Goal: Task Accomplishment & Management: Manage account settings

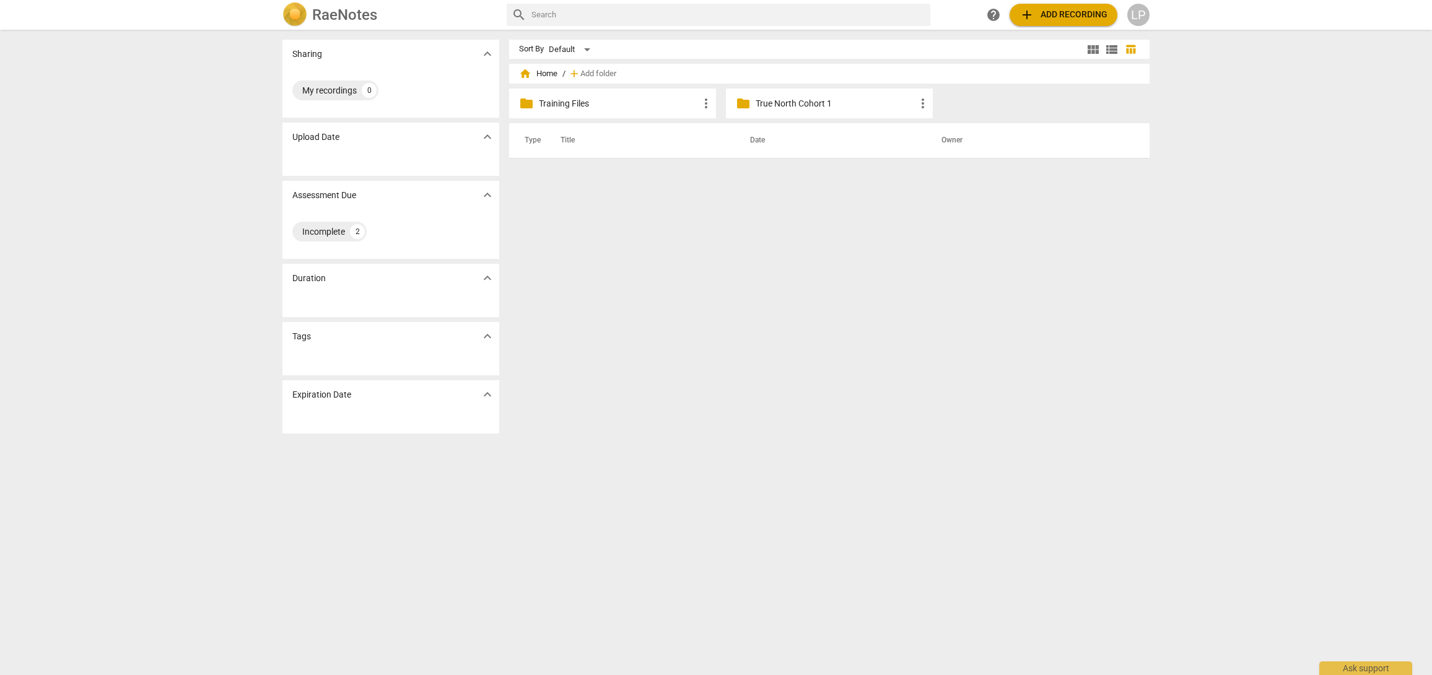
click at [1138, 22] on div "LP" at bounding box center [1138, 15] width 22 height 22
click at [1158, 300] on li "Logout" at bounding box center [1174, 300] width 94 height 30
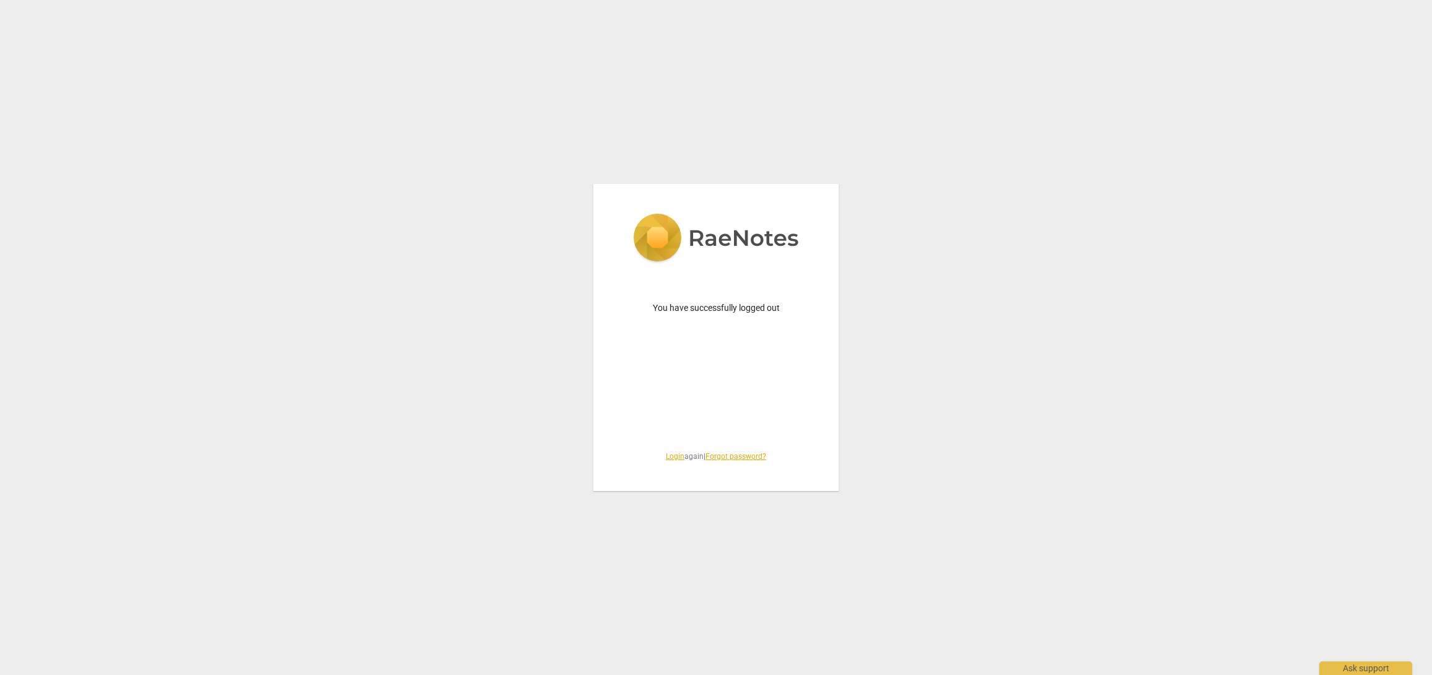
click at [669, 453] on link "Login" at bounding box center [675, 456] width 19 height 9
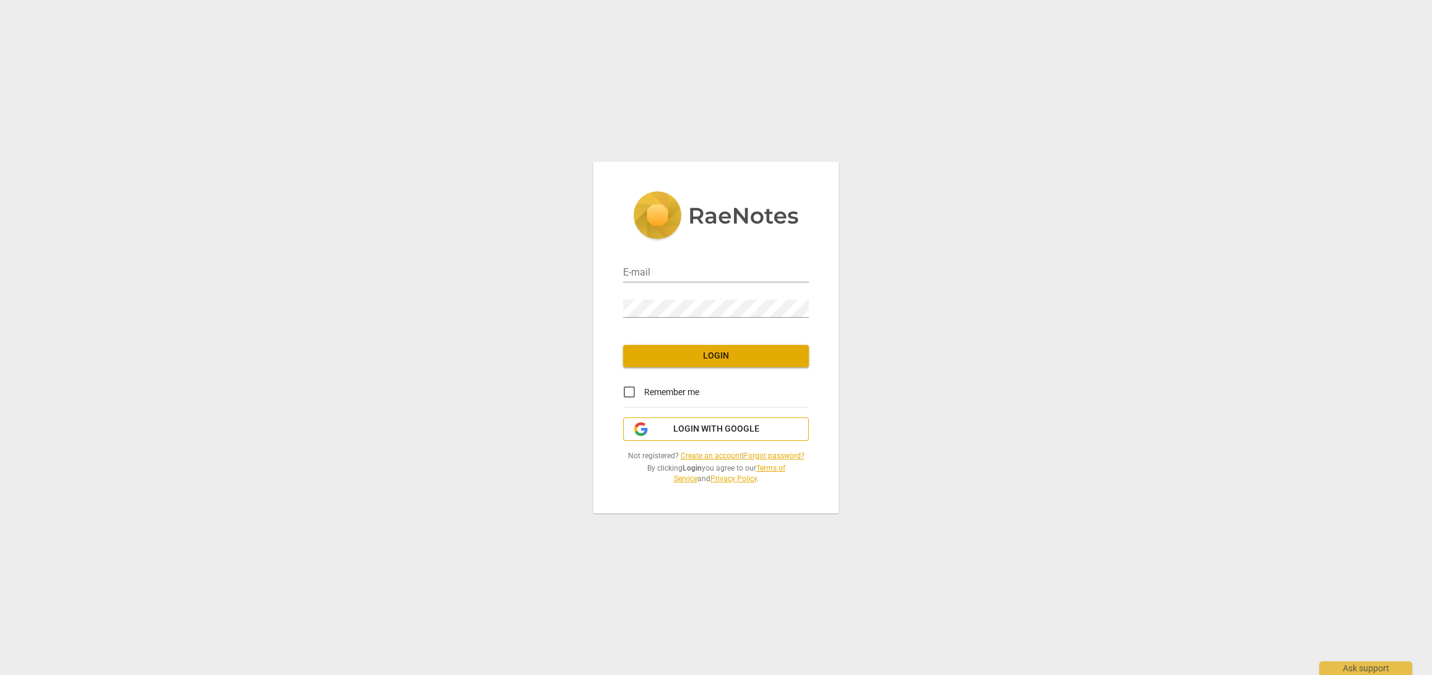
click at [709, 432] on span "Login with Google" at bounding box center [716, 429] width 86 height 12
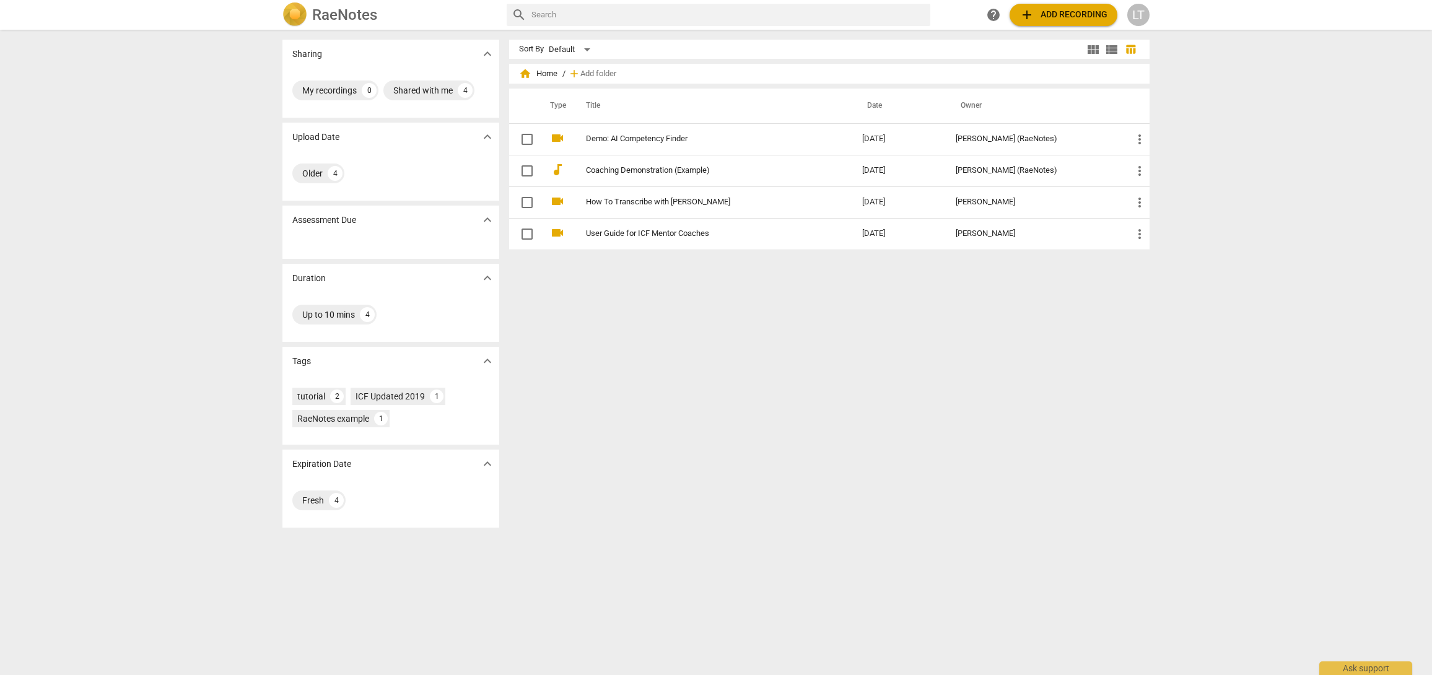
click at [1137, 21] on div "LT" at bounding box center [1138, 15] width 22 height 22
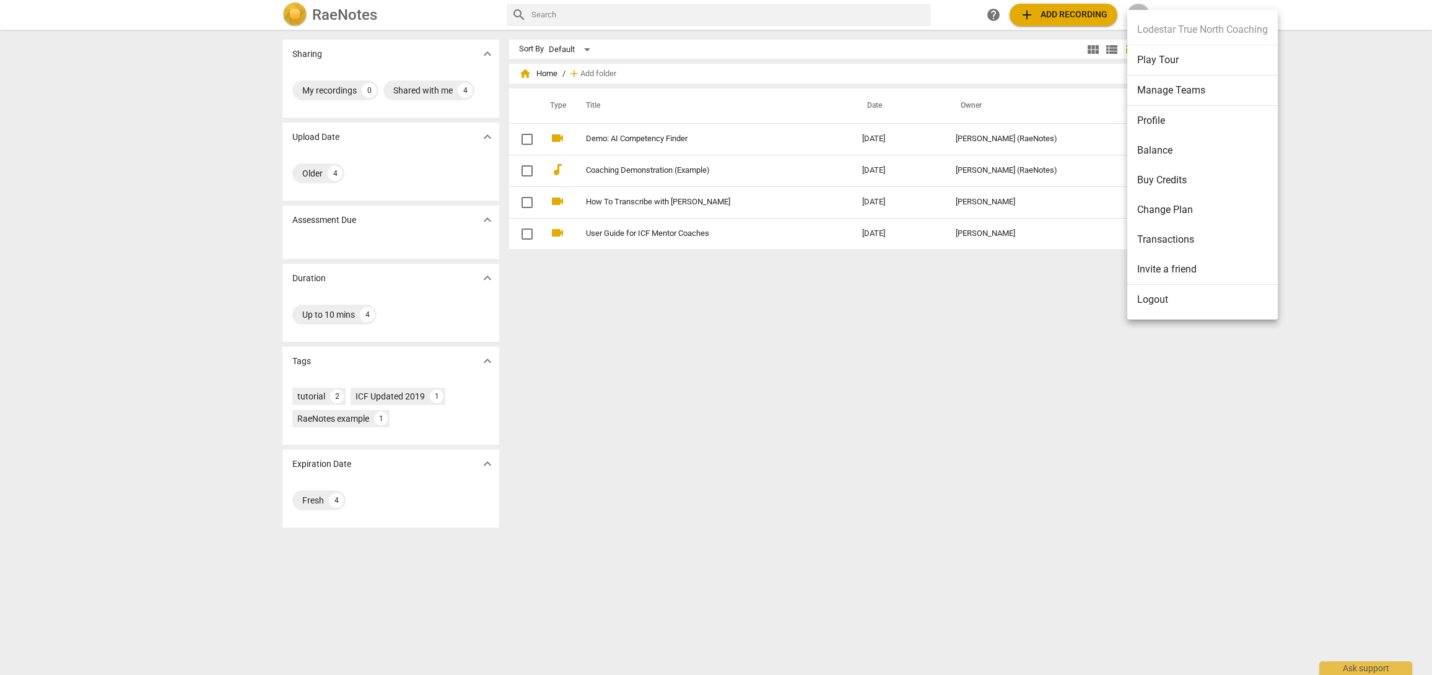
click at [1146, 97] on li "Manage Teams" at bounding box center [1202, 91] width 151 height 30
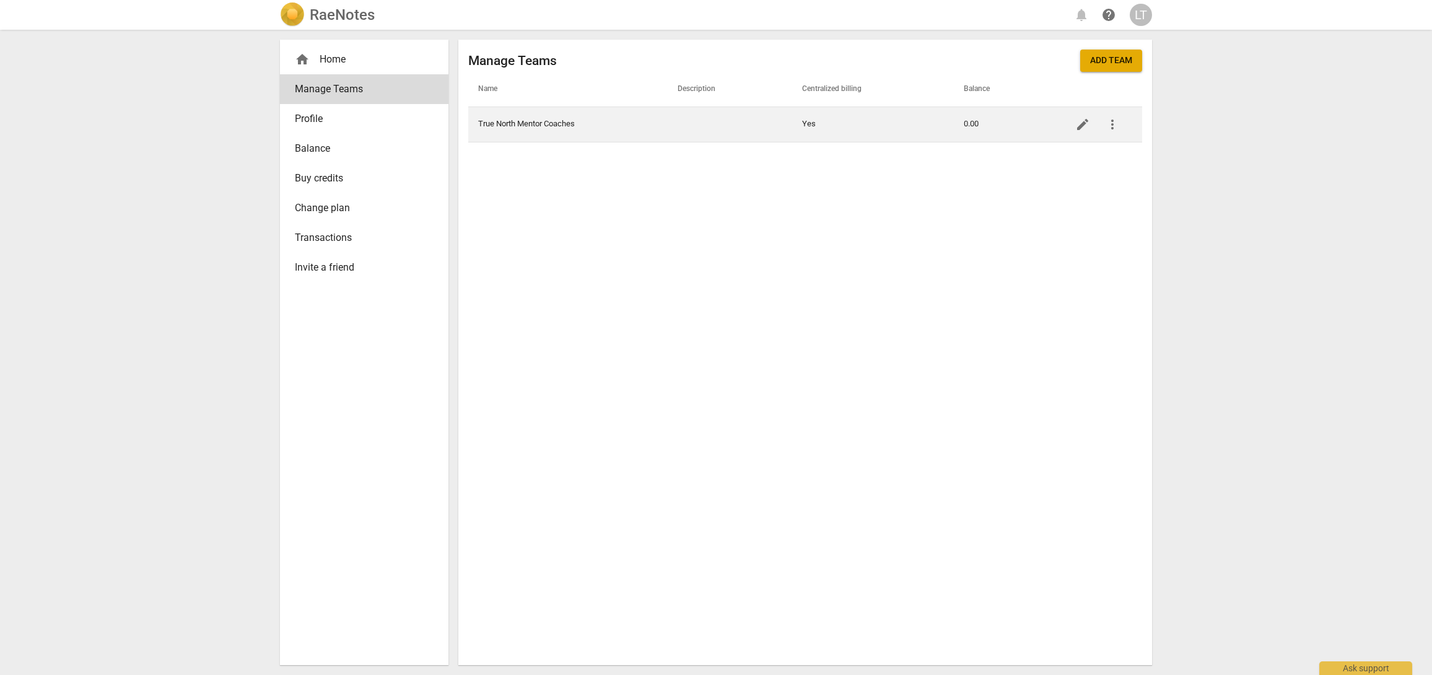
click at [558, 126] on td "True North Mentor Coaches" at bounding box center [567, 124] width 199 height 35
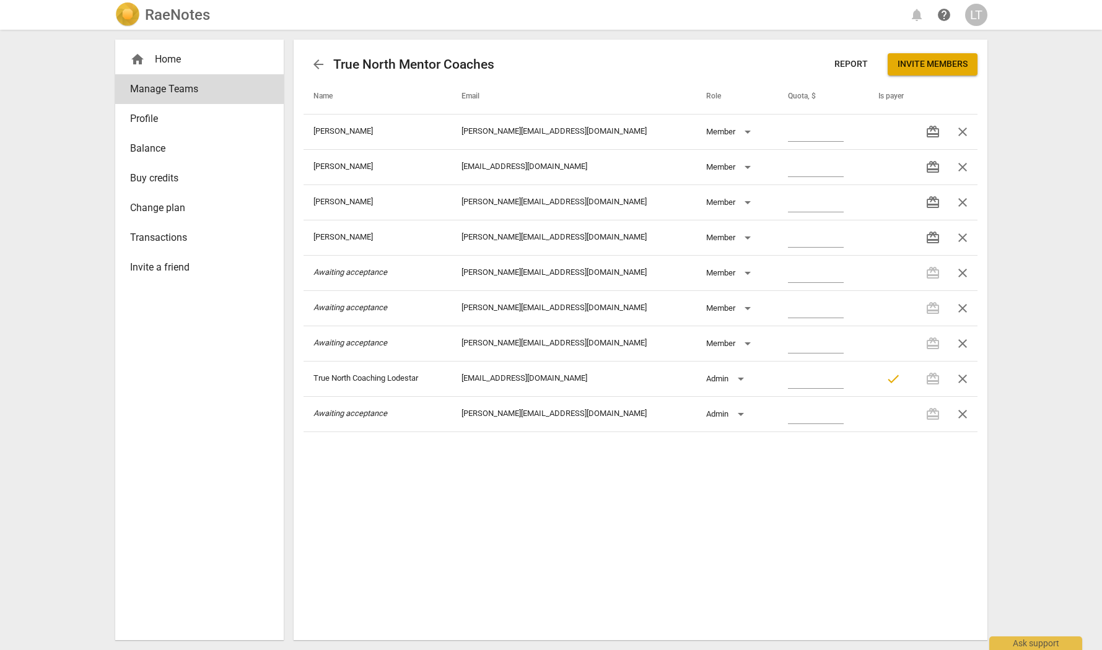
click at [317, 63] on span "arrow_back" at bounding box center [318, 64] width 15 height 15
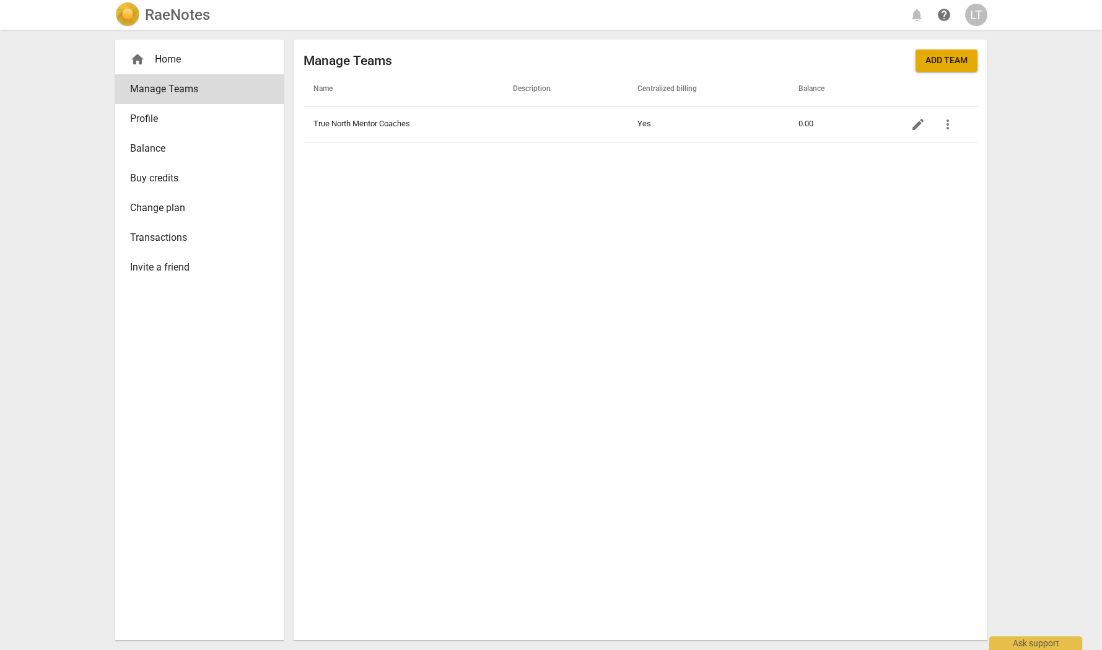
click at [977, 12] on div "LT" at bounding box center [976, 15] width 22 height 22
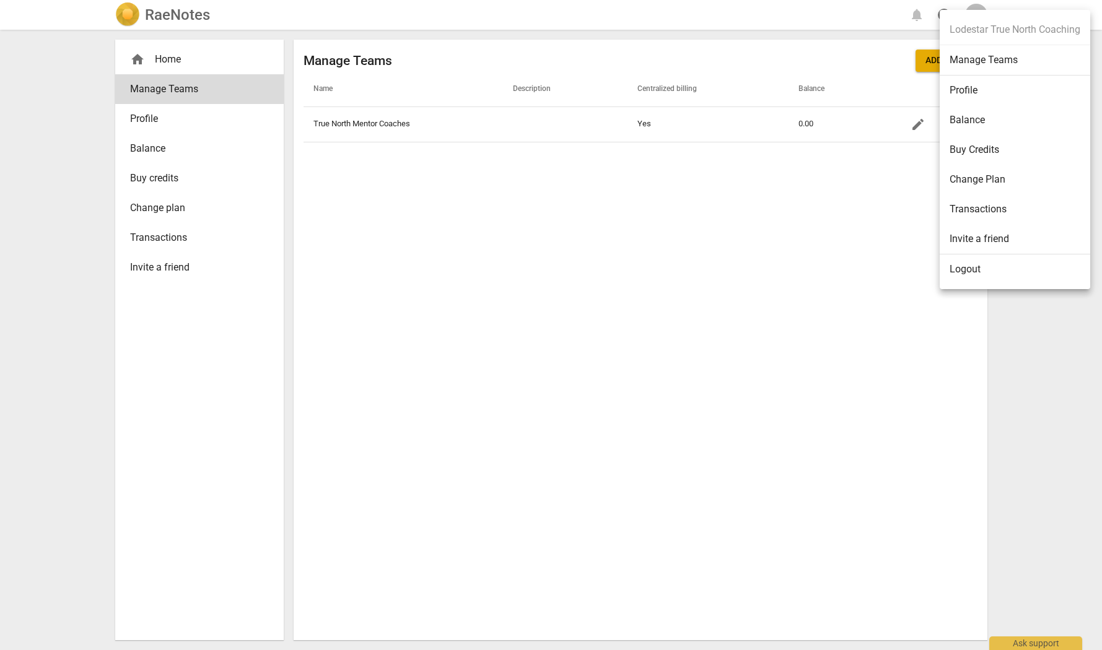
click at [362, 121] on div at bounding box center [551, 325] width 1102 height 650
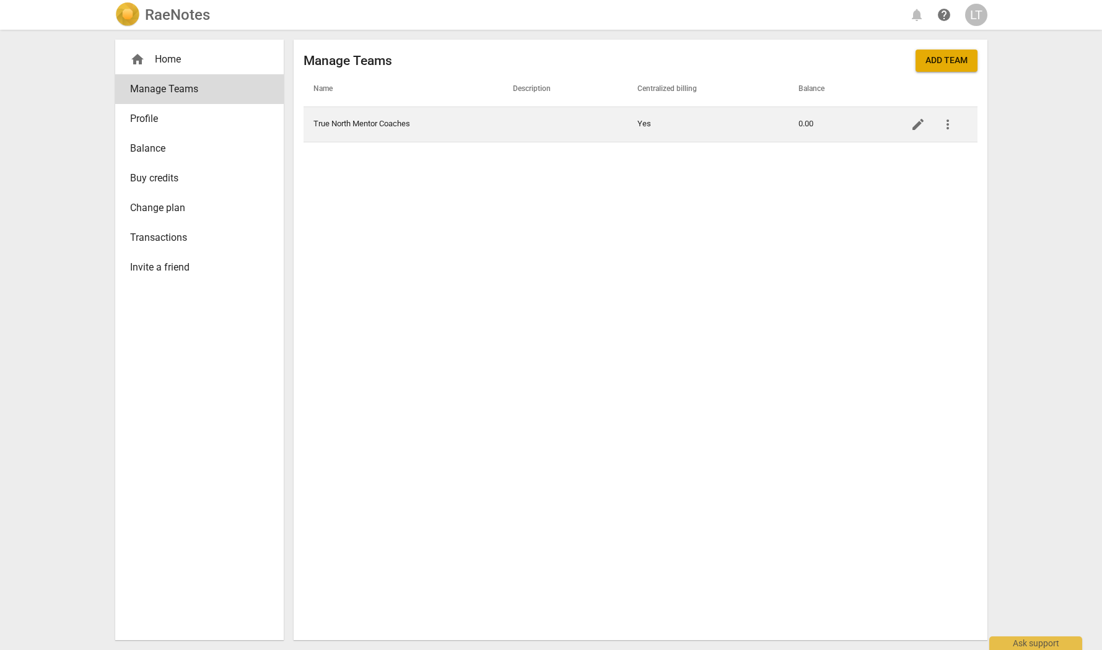
click at [370, 123] on td "True North Mentor Coaches" at bounding box center [403, 124] width 199 height 35
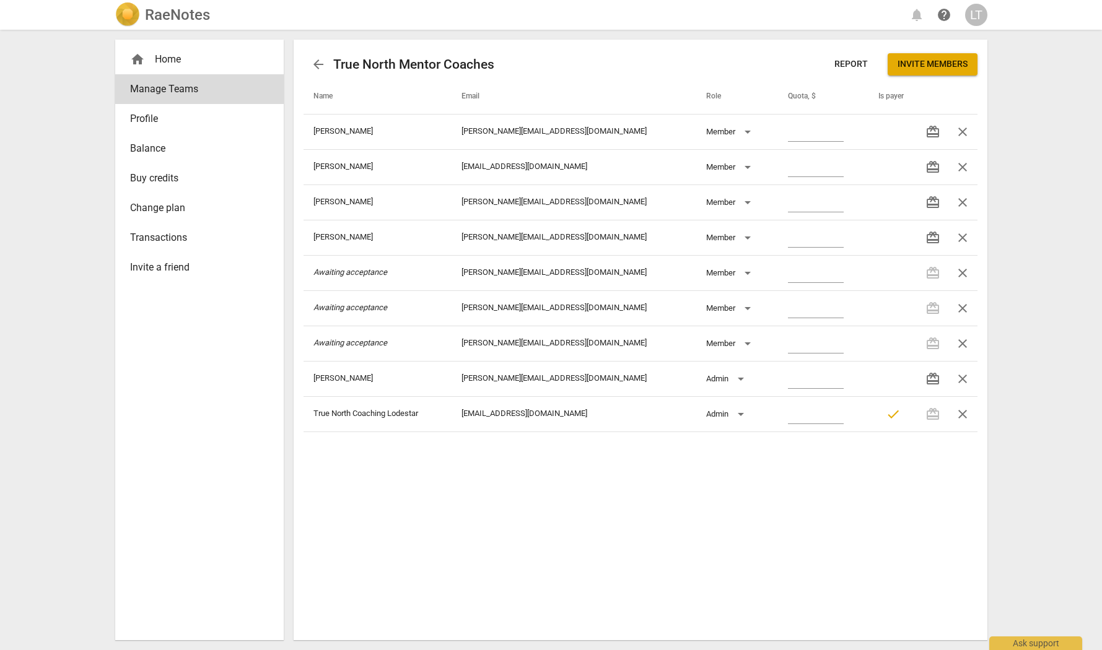
click at [159, 205] on span "Change plan" at bounding box center [194, 208] width 129 height 15
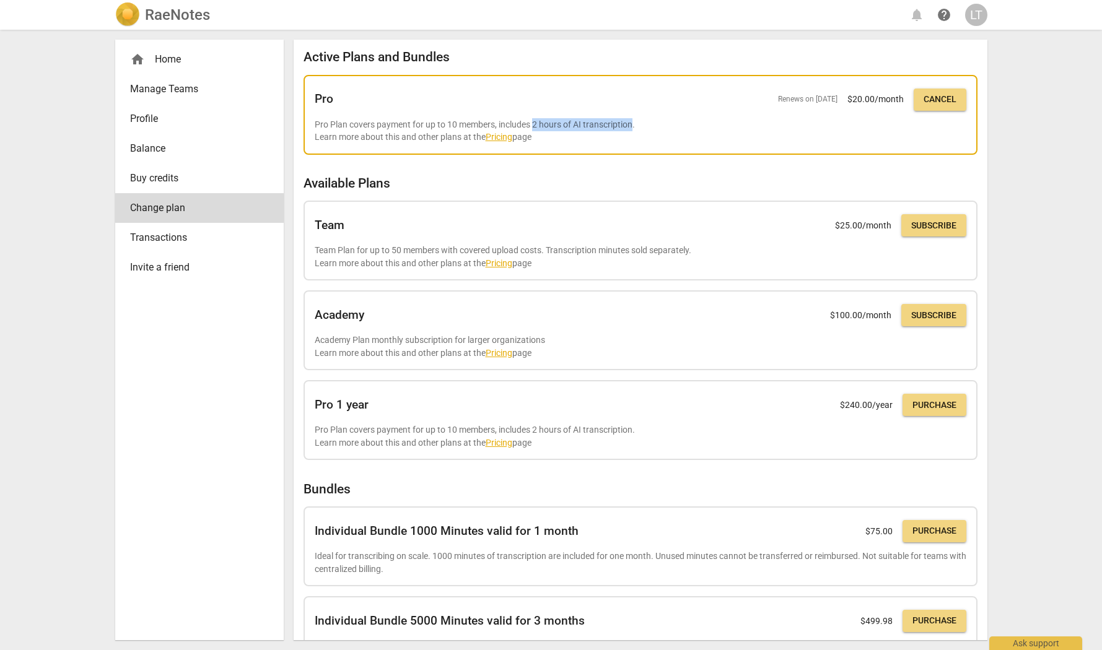
drag, startPoint x: 535, startPoint y: 125, endPoint x: 634, endPoint y: 129, distance: 99.2
click at [634, 129] on p "Pro Plan covers payment for up to 10 members, includes 2 hours of AI transcript…" at bounding box center [641, 130] width 652 height 25
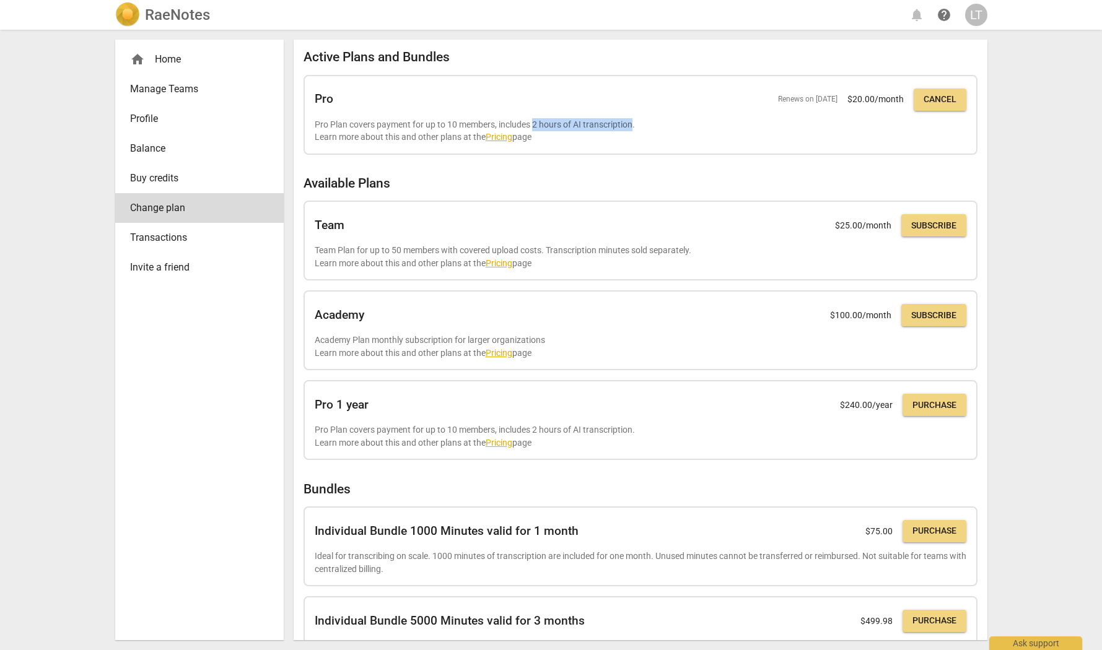
click at [656, 165] on div "Active Plans and Bundles Pro Renews on [DATE] $ 20.00 /month Cancel Pro Plan co…" at bounding box center [641, 368] width 674 height 637
